Goal: Task Accomplishment & Management: Manage account settings

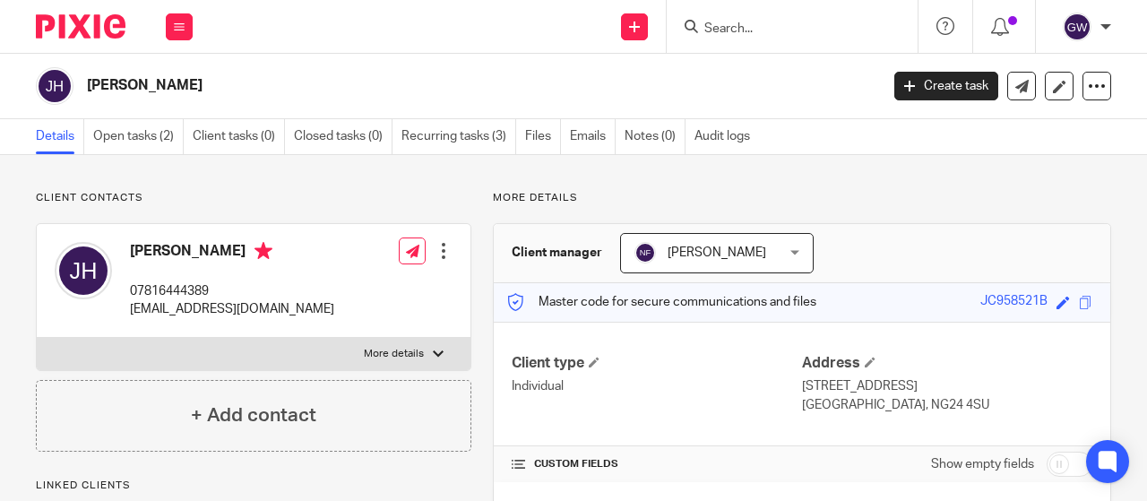
scroll to position [190, 0]
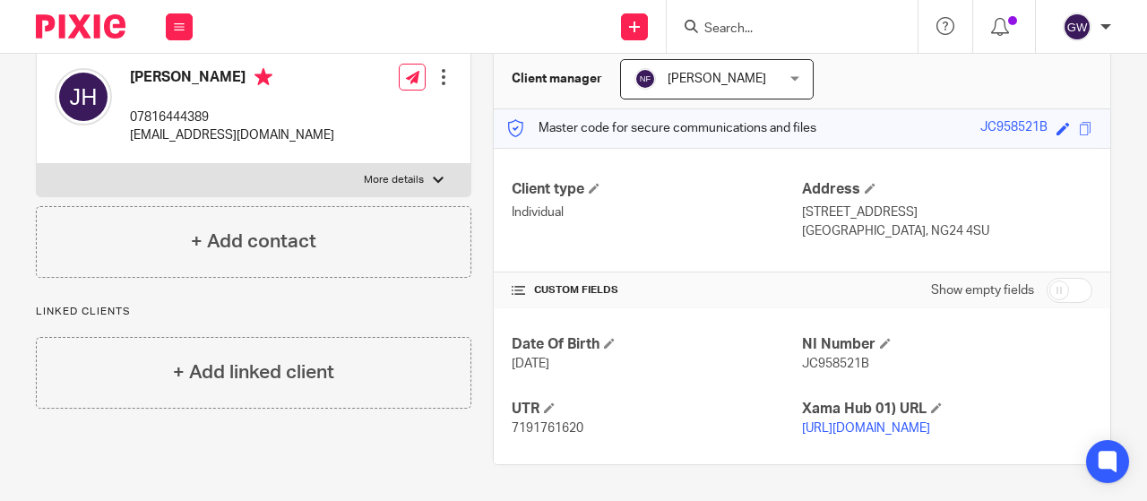
drag, startPoint x: 0, startPoint y: 0, endPoint x: 745, endPoint y: 47, distance: 746.9
click at [731, 25] on form at bounding box center [797, 26] width 191 height 22
click at [744, 19] on form at bounding box center [797, 26] width 191 height 22
click at [744, 24] on input "Search" at bounding box center [782, 30] width 161 height 16
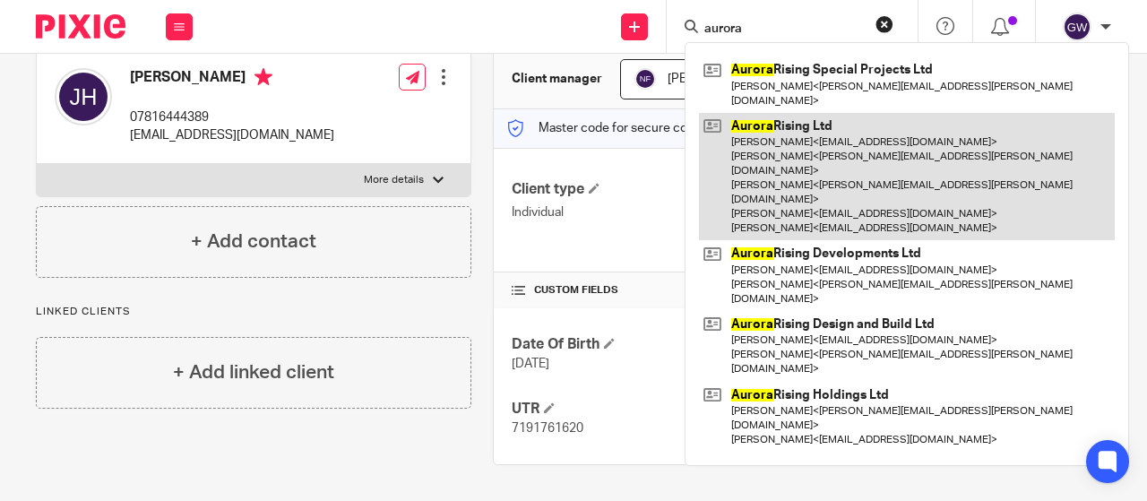
type input "aurora"
click at [776, 160] on link at bounding box center [907, 177] width 416 height 128
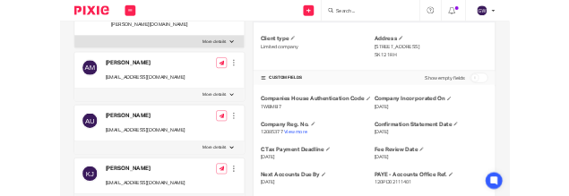
scroll to position [269, 0]
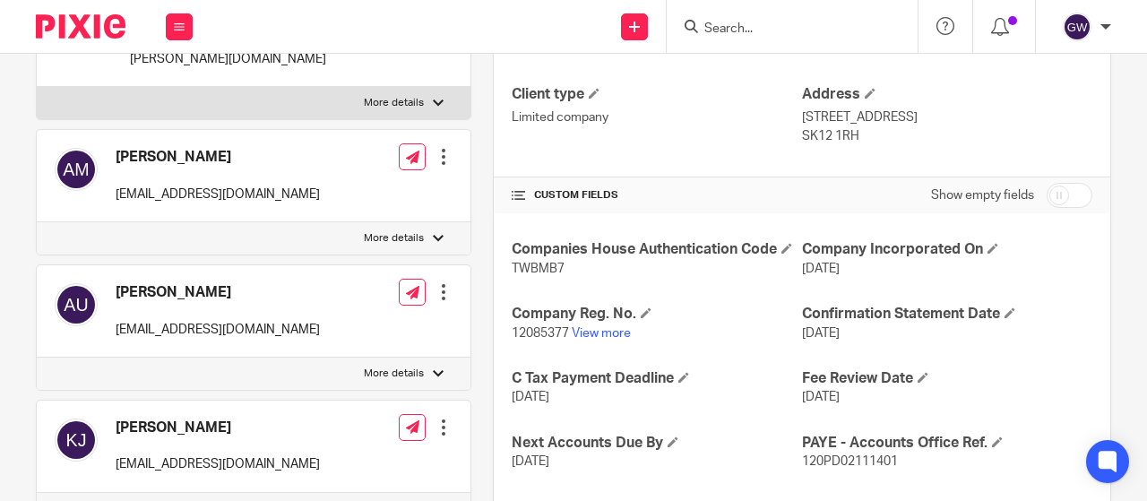
click at [532, 327] on span "12085377" at bounding box center [540, 333] width 57 height 13
copy p "12085377"
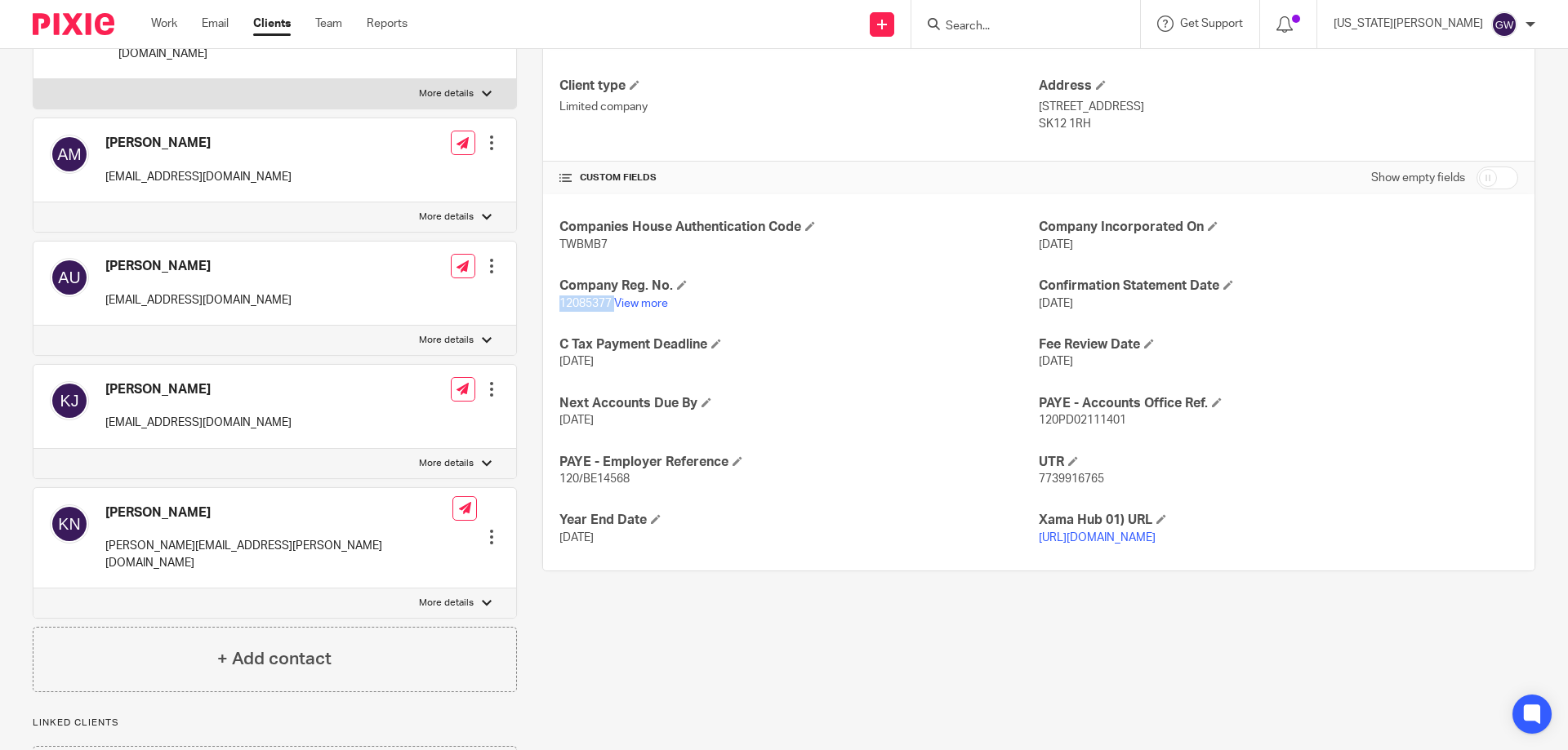
scroll to position [0, 0]
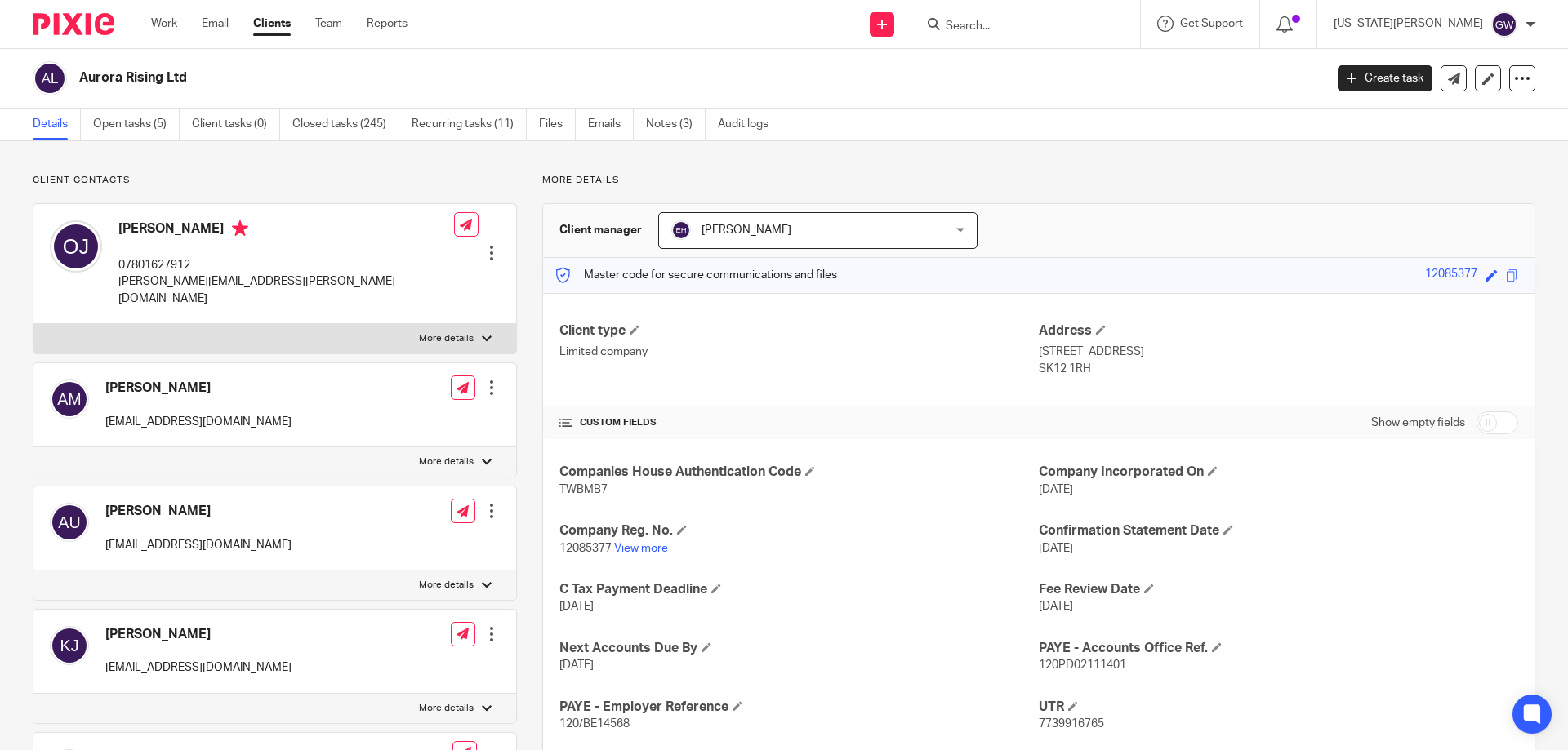
click at [1045, 26] on input "Search" at bounding box center [1017, 27] width 147 height 15
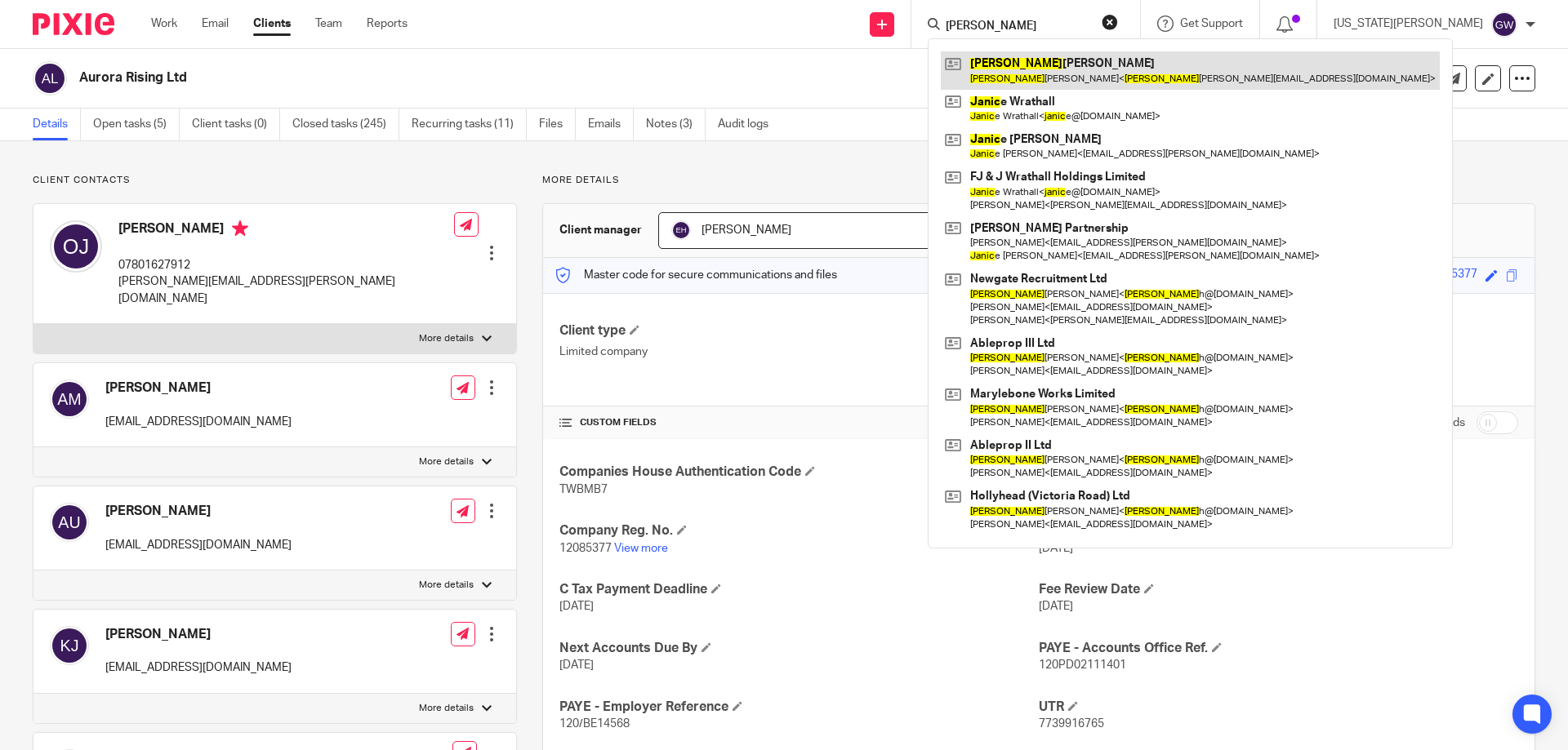
type input "janis"
click at [1045, 75] on link at bounding box center [1190, 69] width 499 height 37
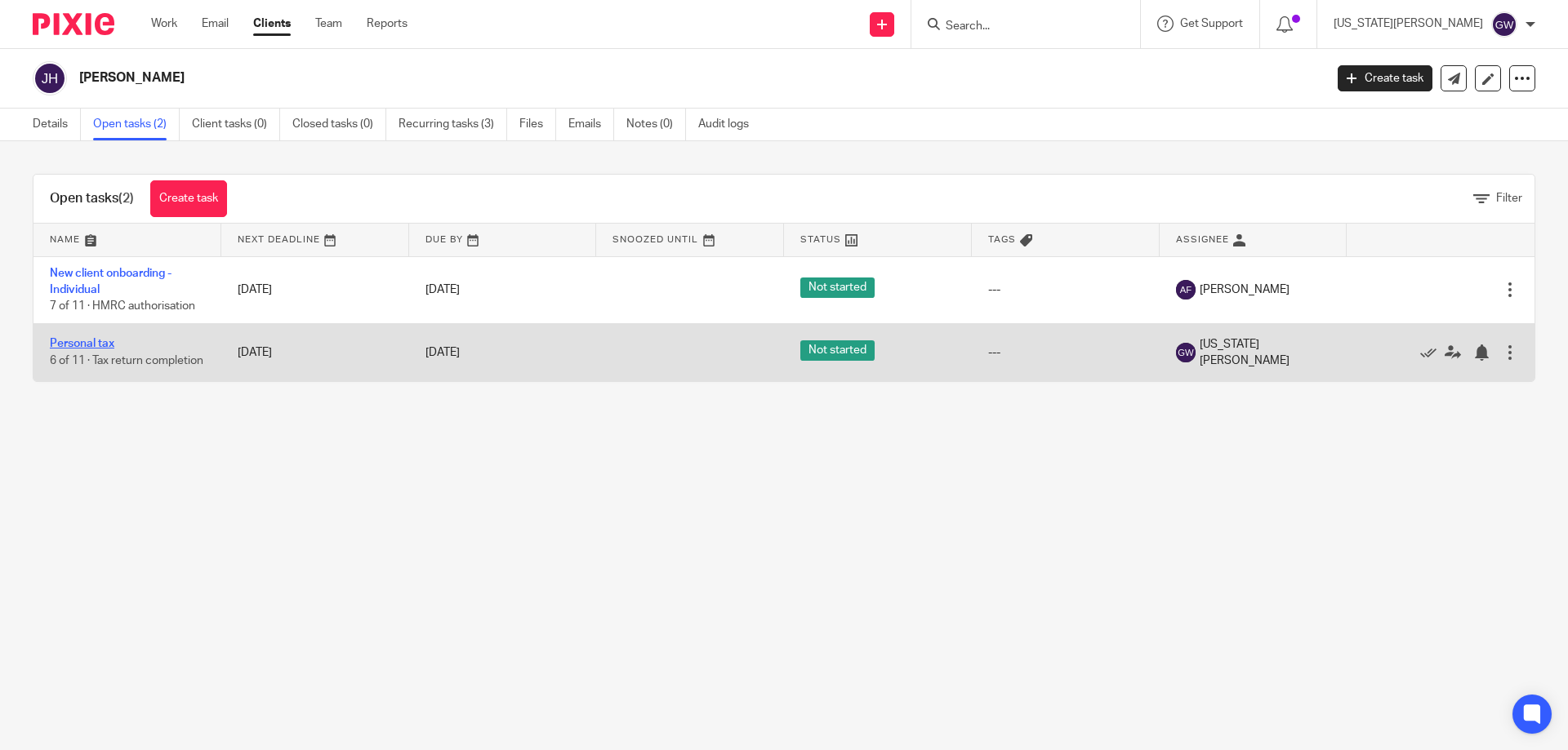
click at [95, 341] on link "Personal tax" at bounding box center [82, 344] width 65 height 12
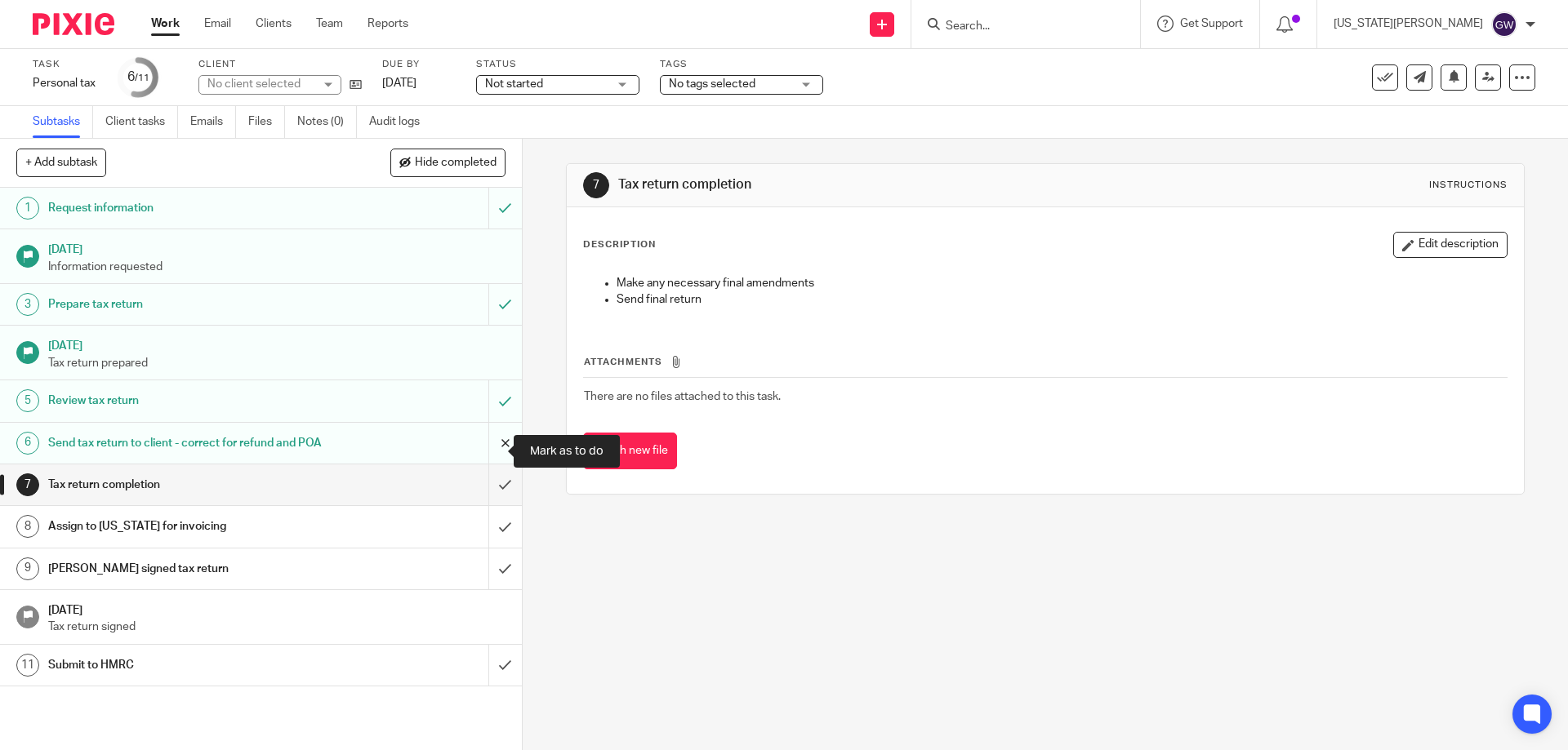
click at [480, 447] on input "submit" at bounding box center [261, 443] width 521 height 41
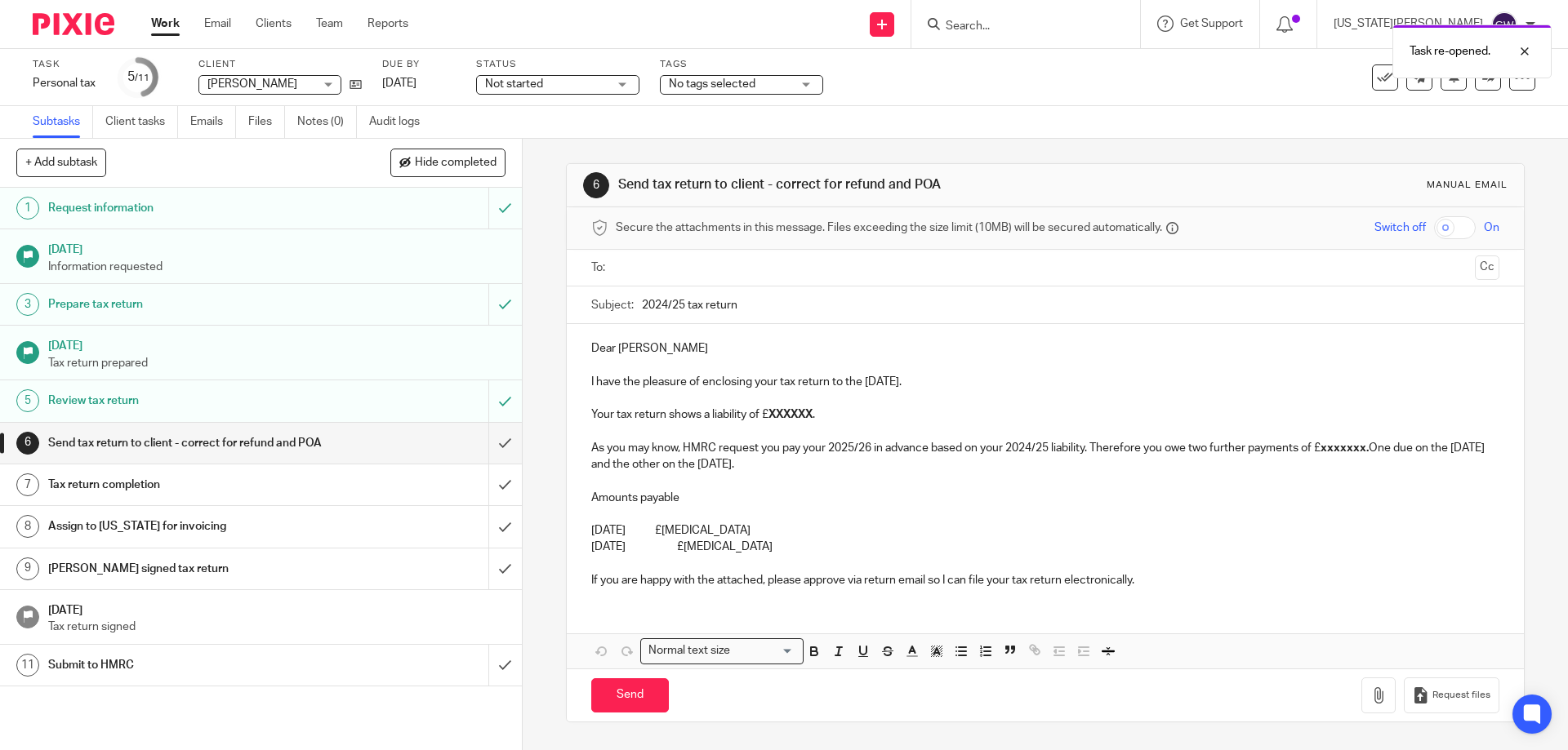
click at [779, 377] on p "I have the pleasure of enclosing your tax return to the 5th April 2025." at bounding box center [1045, 382] width 907 height 16
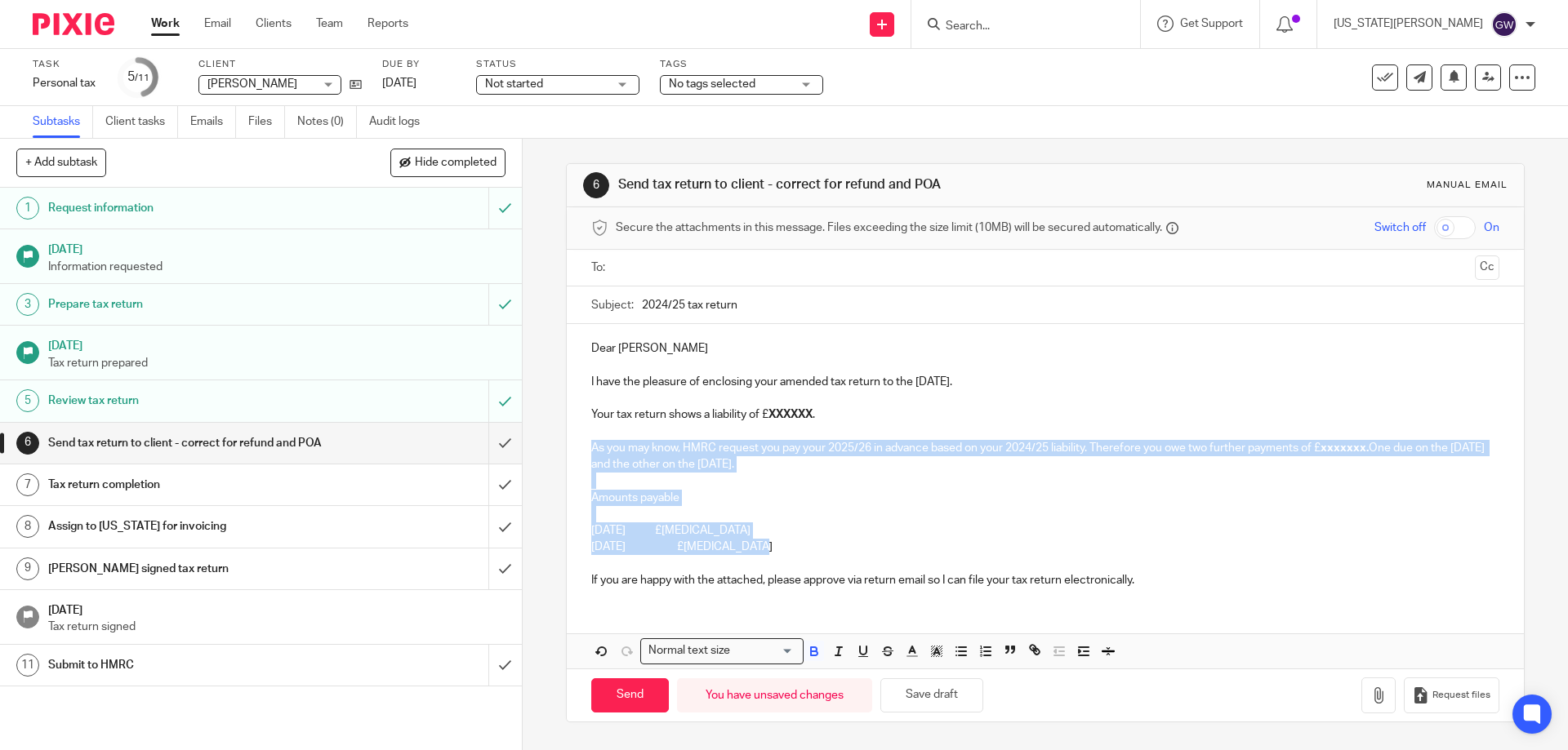
drag, startPoint x: 744, startPoint y: 548, endPoint x: 585, endPoint y: 451, distance: 186.3
click at [585, 451] on div "Dear Janis I have the pleasure of enclosing your amended tax return to the 5th …" at bounding box center [1045, 463] width 956 height 277
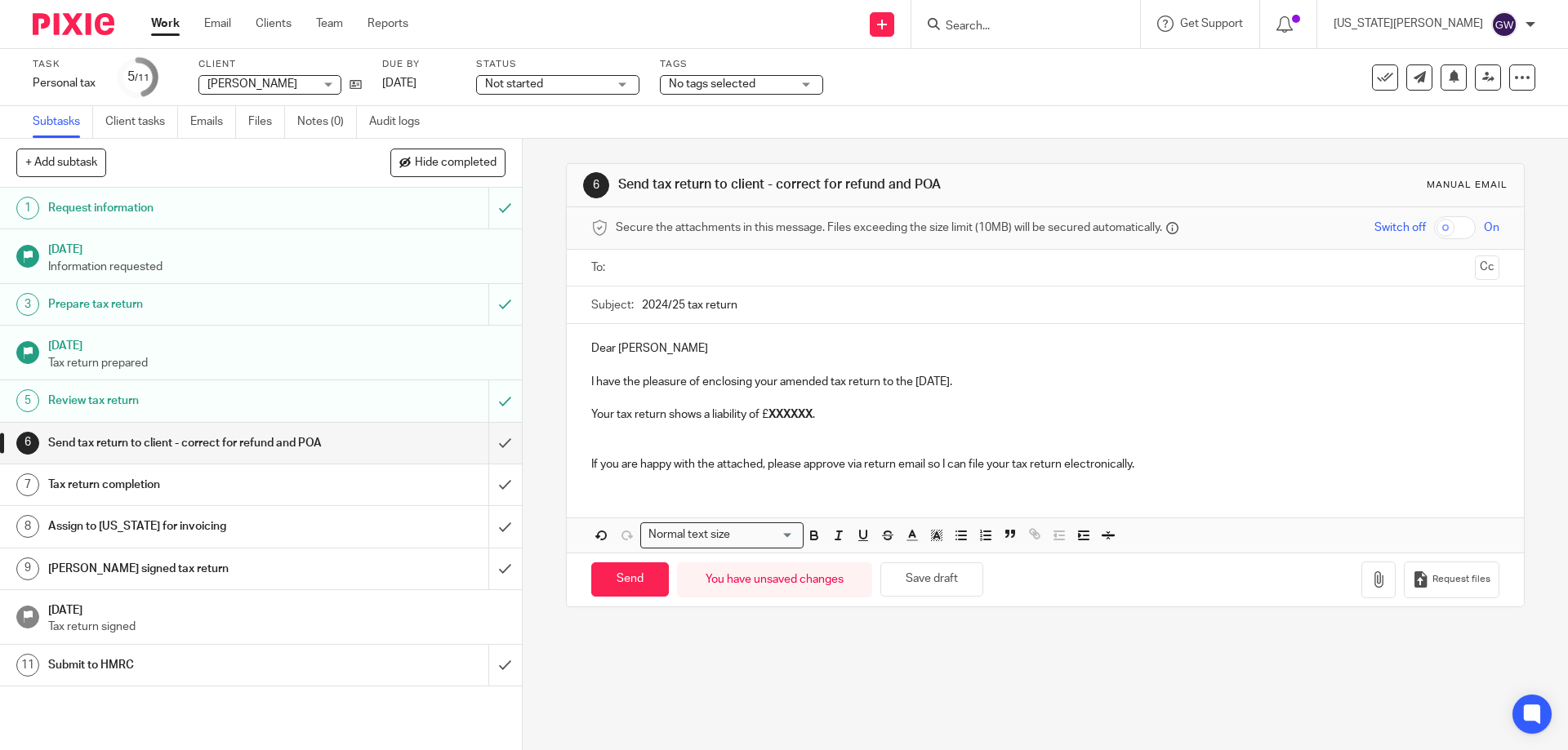
click at [654, 271] on input "text" at bounding box center [1045, 268] width 846 height 19
click at [797, 411] on p "Your tax return shows a liability of £ XXXXXX ." at bounding box center [1045, 418] width 907 height 16
click at [818, 421] on p "Your tax return shows a liability of £ 956.60 ." at bounding box center [1045, 418] width 907 height 16
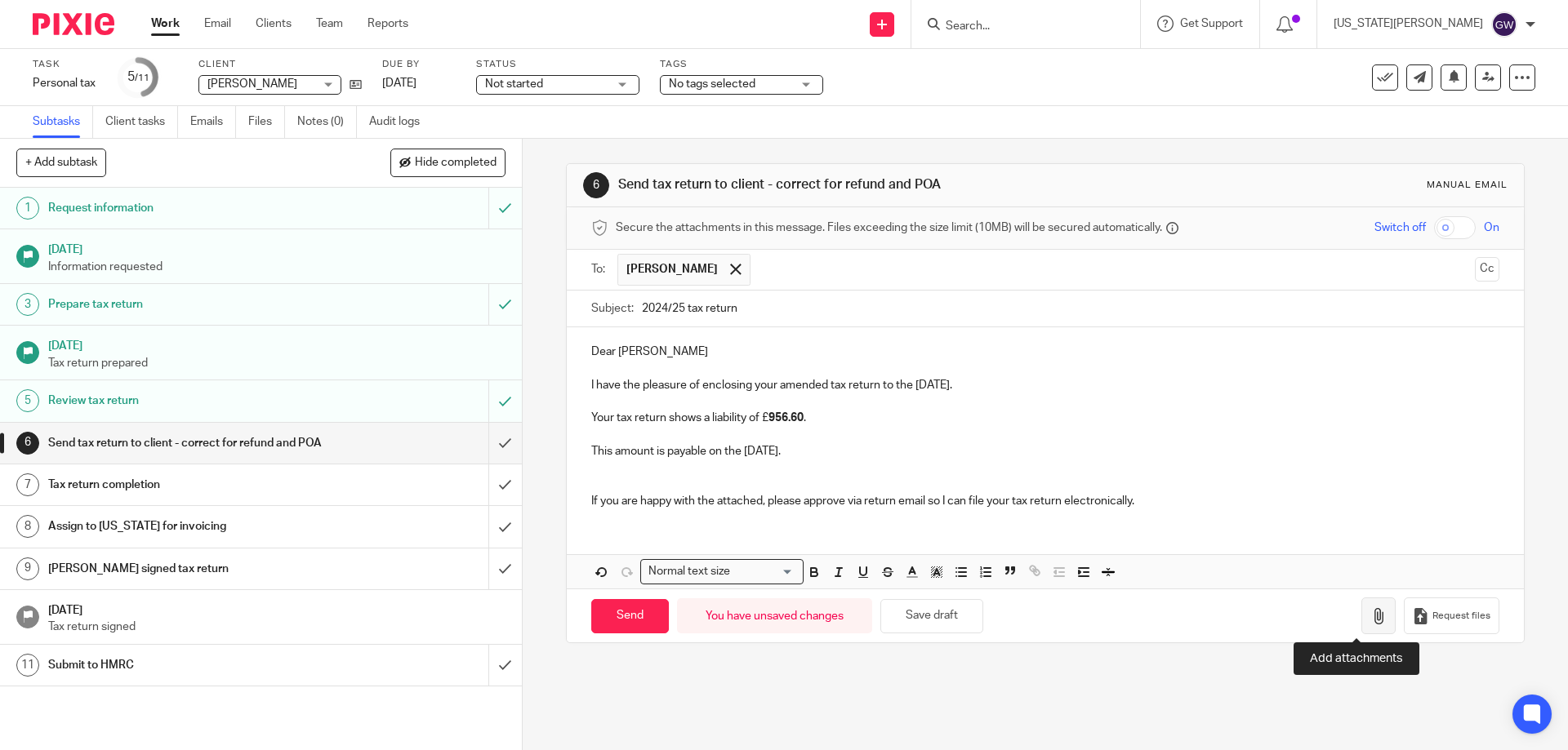
click at [1370, 611] on icon "button" at bounding box center [1378, 616] width 16 height 16
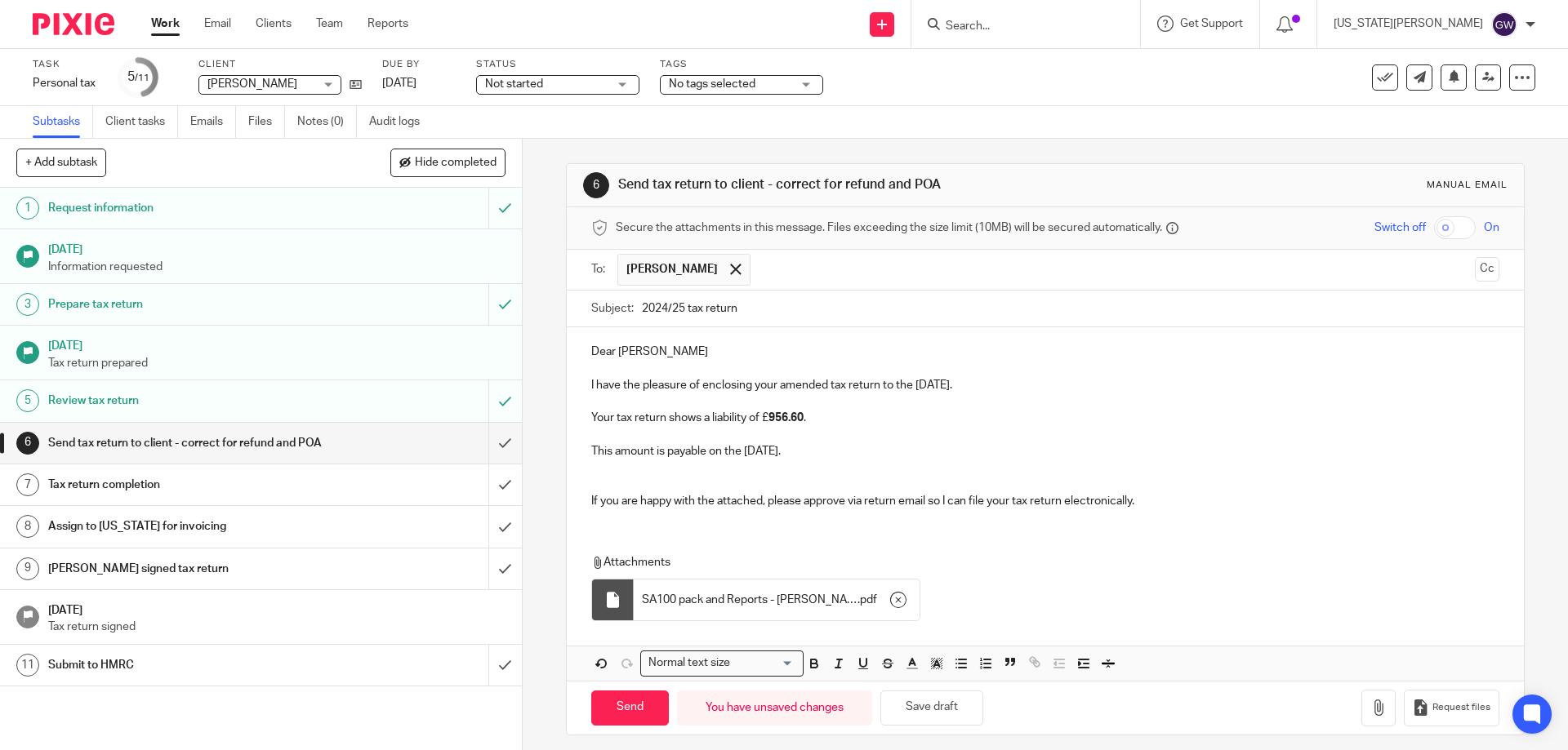
scroll to position [10, 0]
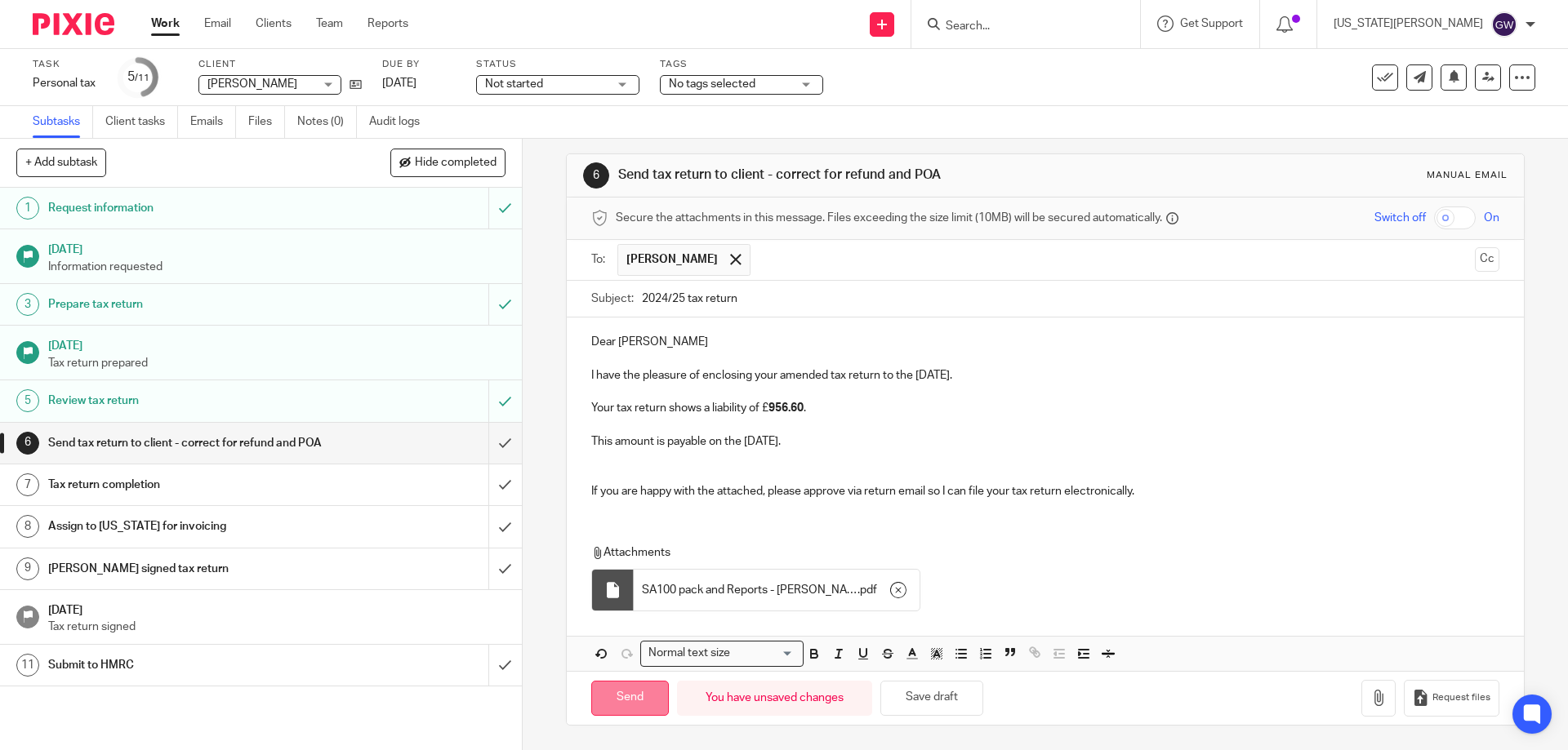
click at [648, 686] on input "Send" at bounding box center [630, 698] width 77 height 36
type input "Sent"
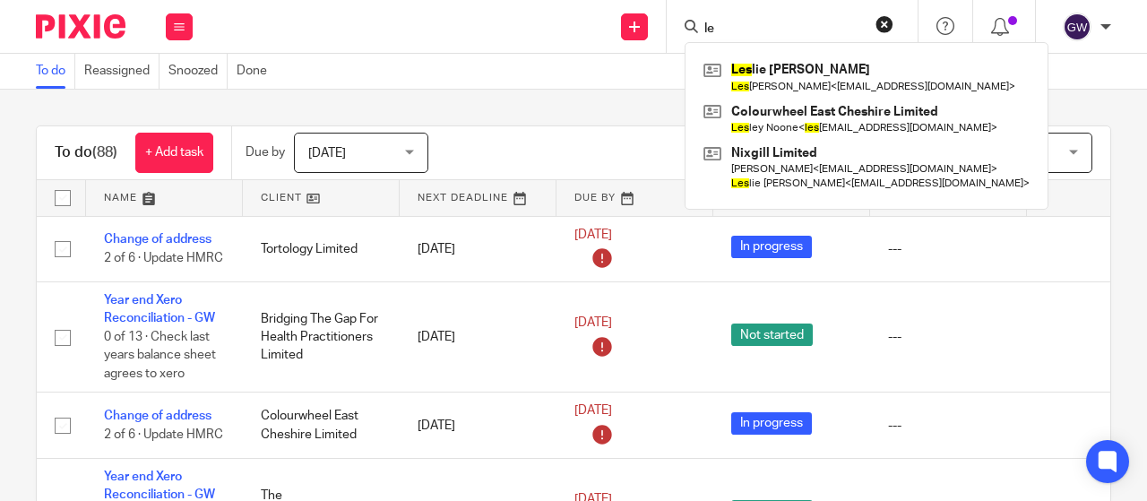
type input "l"
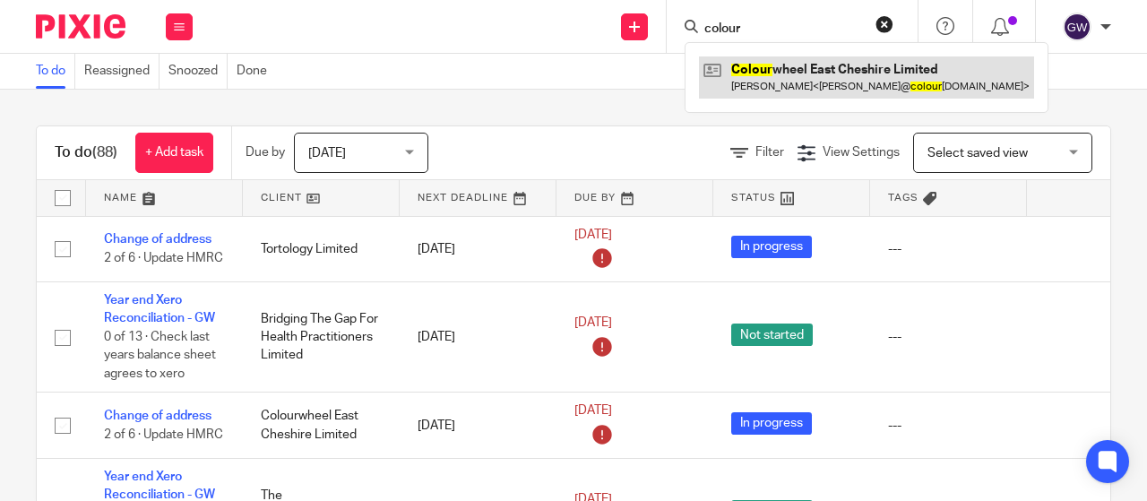
type input "colour"
click at [792, 78] on link at bounding box center [866, 76] width 335 height 41
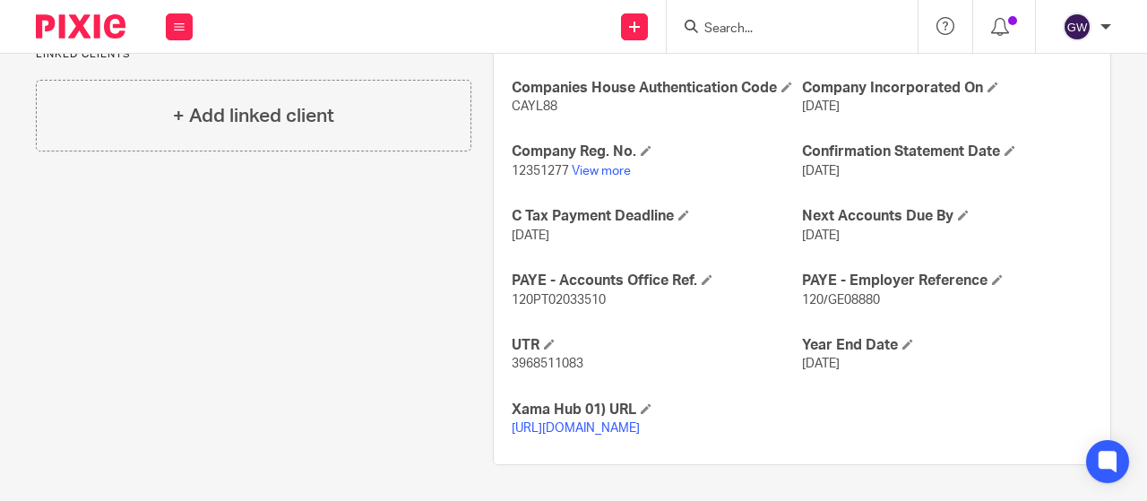
scroll to position [466, 0]
click at [734, 17] on form at bounding box center [797, 26] width 191 height 22
click at [734, 20] on form at bounding box center [797, 26] width 191 height 22
click at [740, 30] on input "Search" at bounding box center [782, 30] width 161 height 16
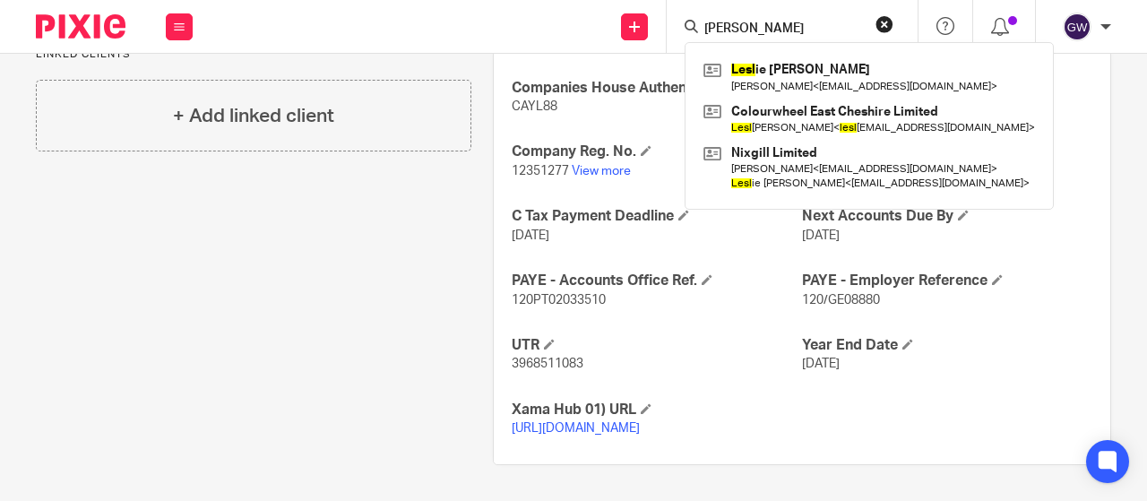
type input "[PERSON_NAME]"
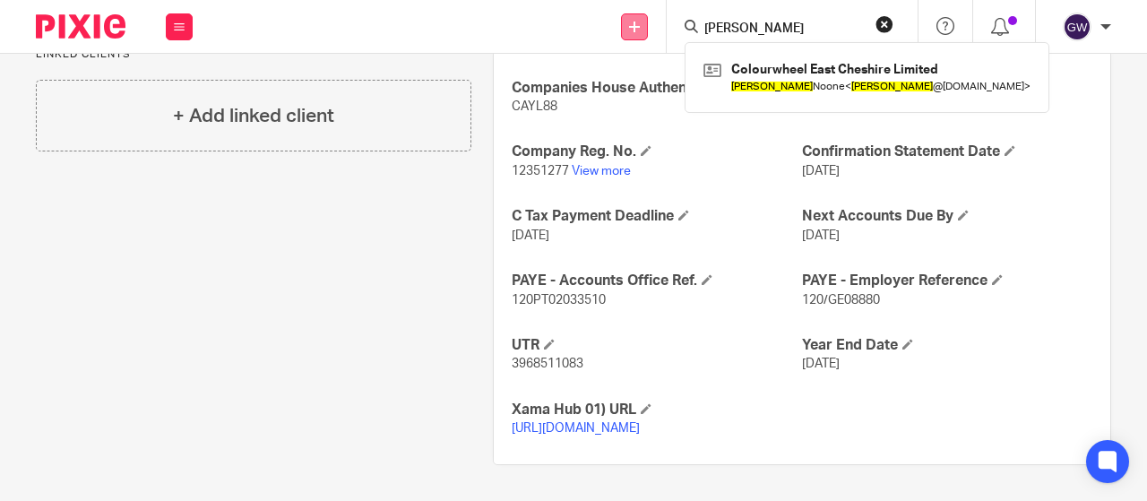
drag, startPoint x: 752, startPoint y: 26, endPoint x: 648, endPoint y: 16, distance: 104.4
click at [648, 16] on div "Send new email Create task Add client [PERSON_NAME] Colourwheel East Cheshire L…" at bounding box center [679, 26] width 936 height 53
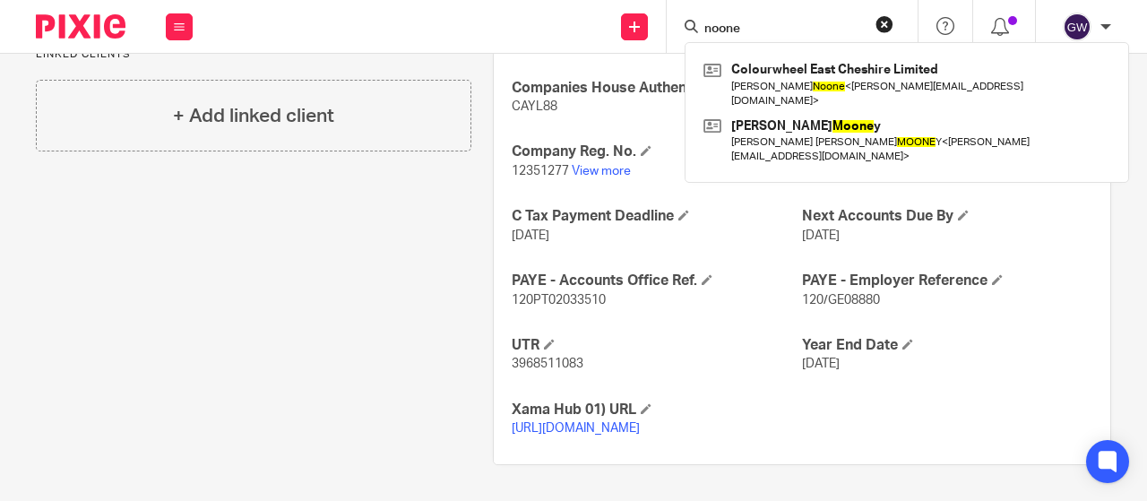
type input "noone"
drag, startPoint x: 753, startPoint y: 28, endPoint x: 636, endPoint y: 23, distance: 116.6
click at [636, 23] on div "Send new email Create task Add client noone Colourwheel East Cheshire Limited L…" at bounding box center [679, 26] width 936 height 53
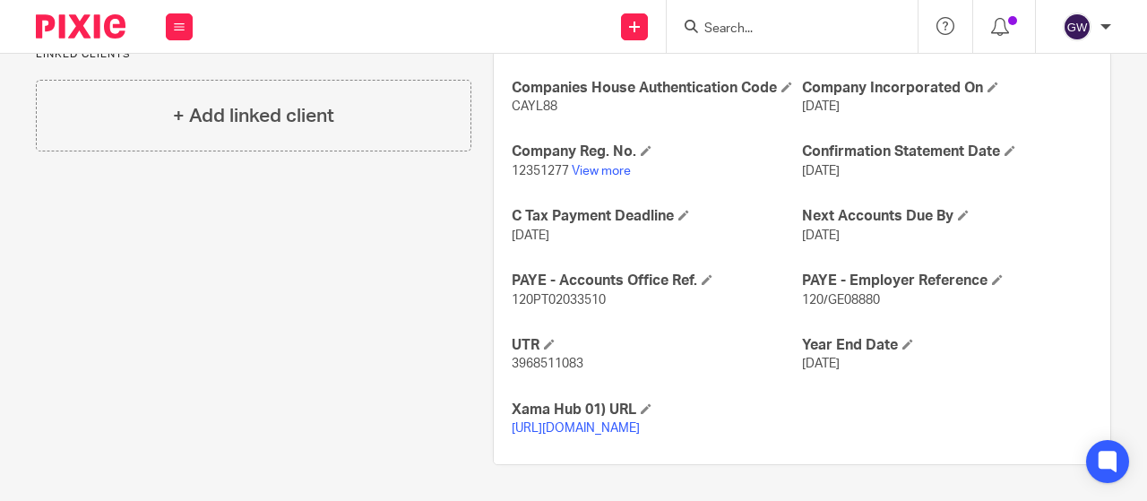
click at [784, 22] on input "Search" at bounding box center [782, 30] width 161 height 16
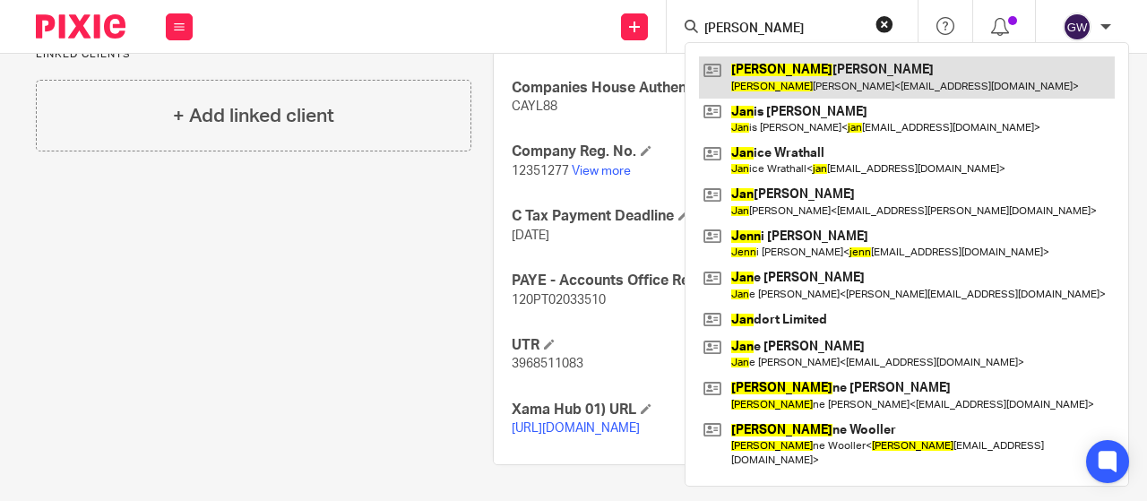
type input "jean"
click at [817, 75] on link at bounding box center [907, 76] width 416 height 41
